Goal: Information Seeking & Learning: Learn about a topic

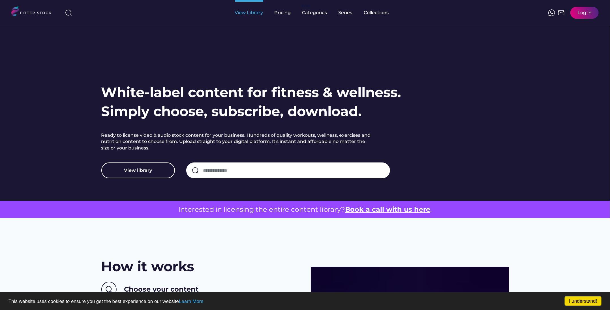
click at [253, 11] on div "View Library" at bounding box center [249, 13] width 28 height 6
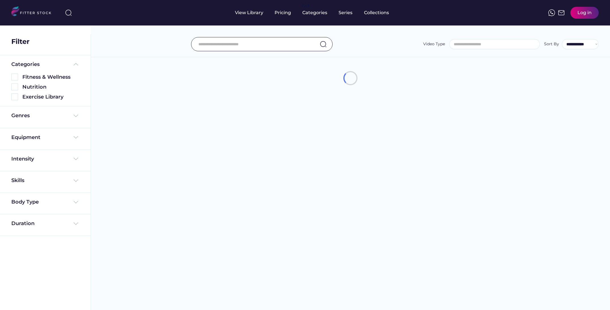
select select
select select "**********"
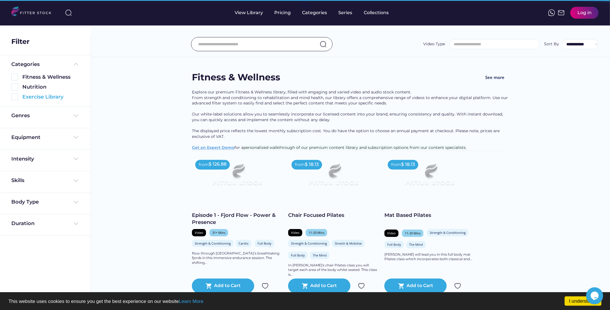
click at [16, 97] on img at bounding box center [14, 96] width 7 height 7
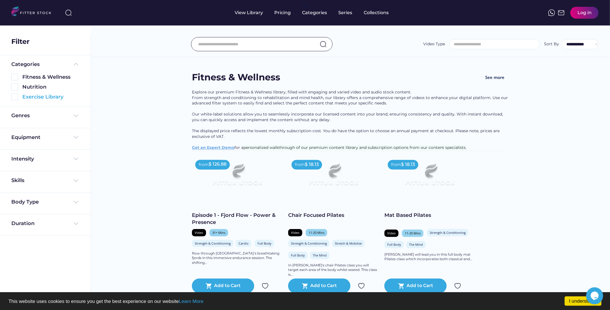
click at [15, 96] on img at bounding box center [14, 96] width 7 height 7
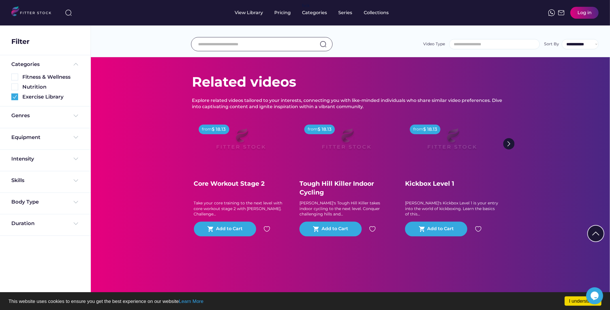
scroll to position [953, 0]
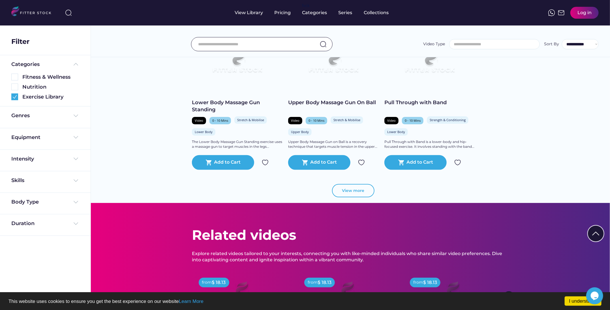
click at [367, 188] on button "View more" at bounding box center [353, 191] width 42 height 14
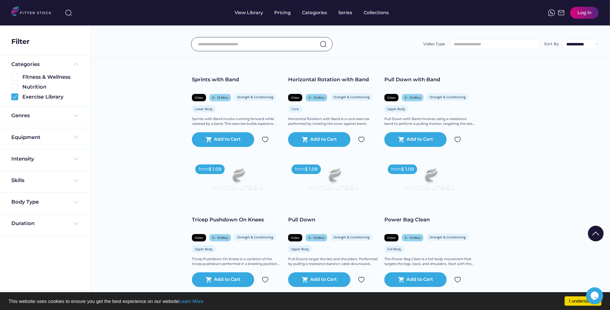
scroll to position [1308, 0]
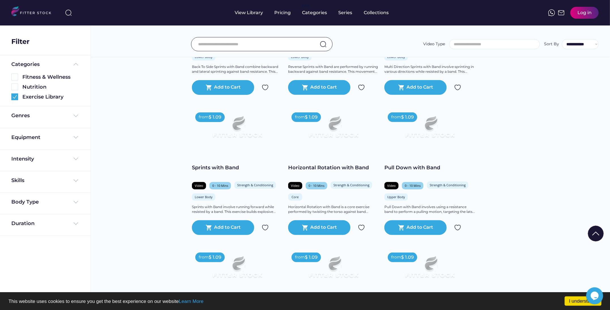
click at [347, 169] on div "Horizontal Rotation with Band" at bounding box center [333, 167] width 91 height 7
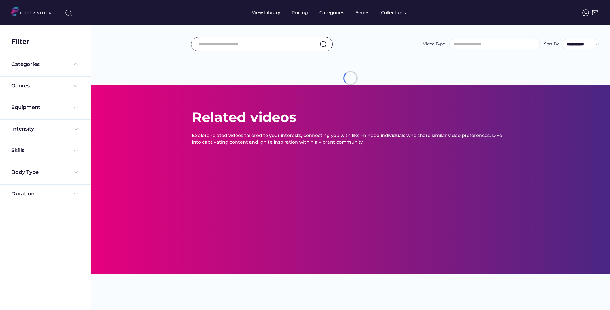
select select
select select "**********"
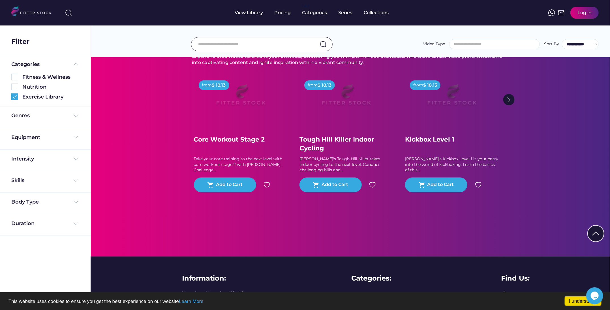
scroll to position [2014, 0]
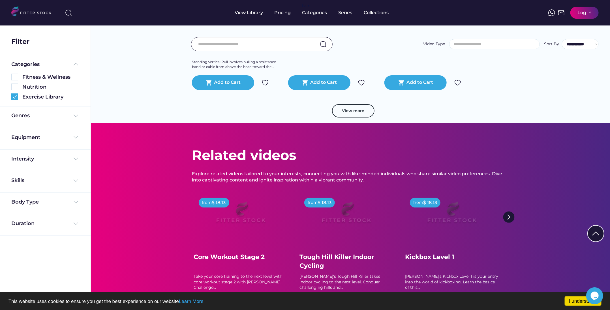
click at [341, 114] on button "View more" at bounding box center [353, 111] width 42 height 14
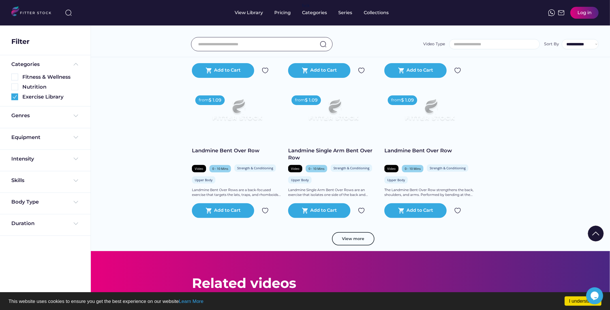
scroll to position [2854, 0]
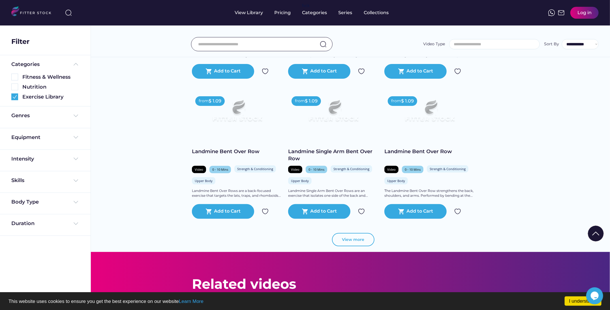
click at [351, 235] on button "View more" at bounding box center [353, 240] width 42 height 14
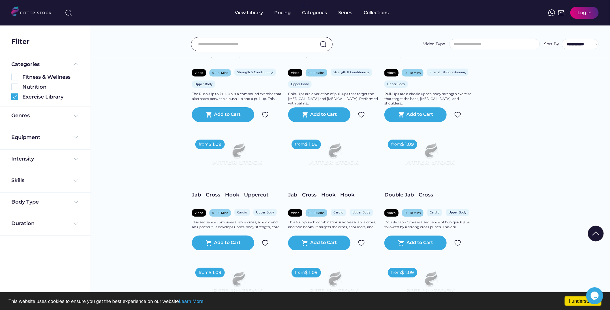
scroll to position [3775, 0]
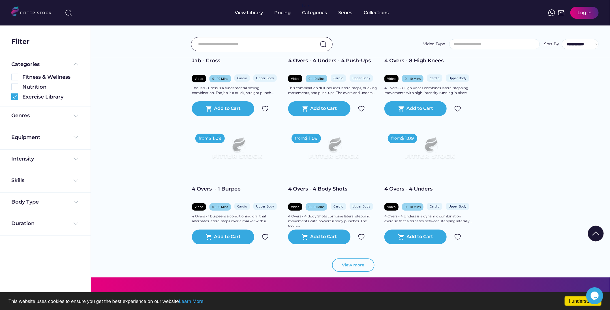
click at [351, 262] on button "View more" at bounding box center [353, 266] width 42 height 14
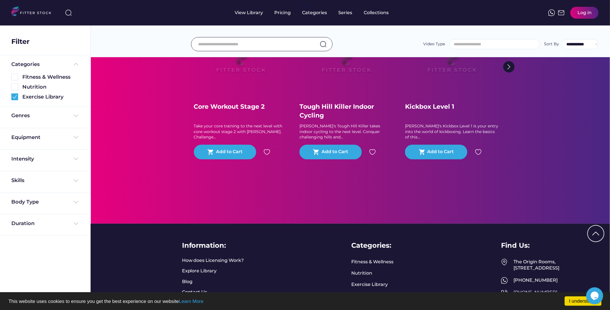
scroll to position [5095, 0]
